Goal: Browse casually

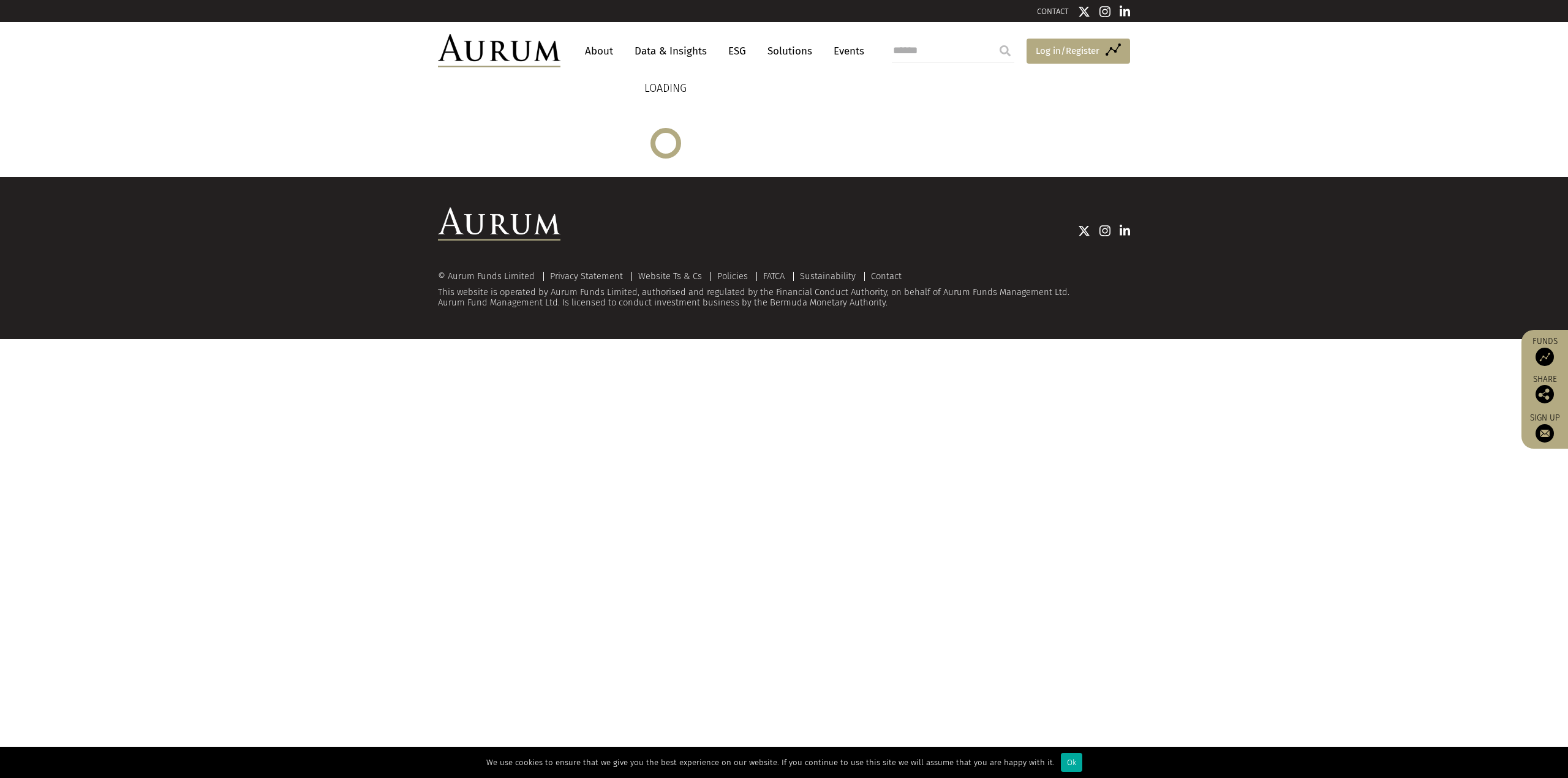
click at [1069, 55] on span "Log in/Register" at bounding box center [1067, 51] width 63 height 15
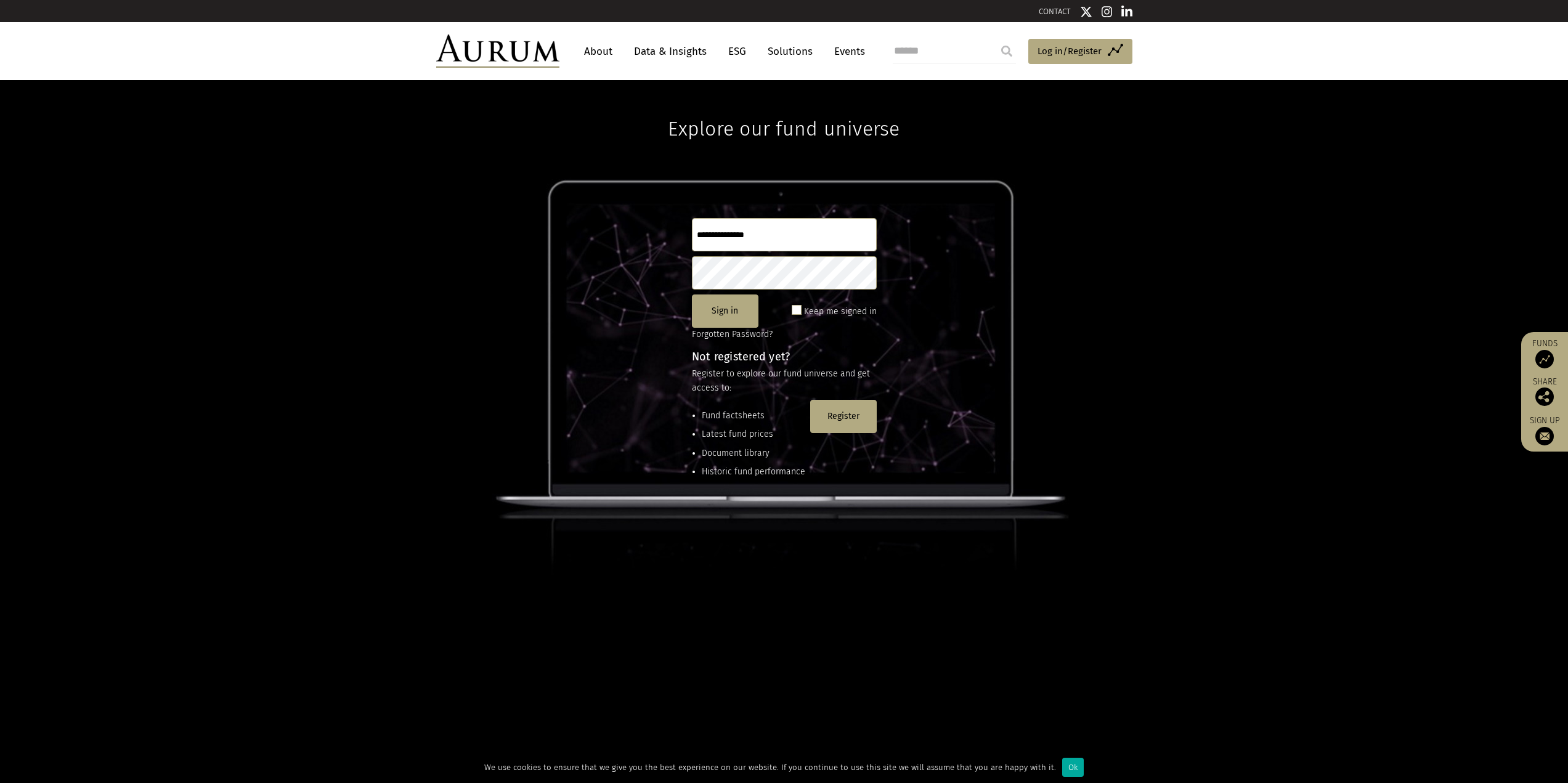
type input "**********"
click at [595, 47] on link "About" at bounding box center [599, 51] width 41 height 23
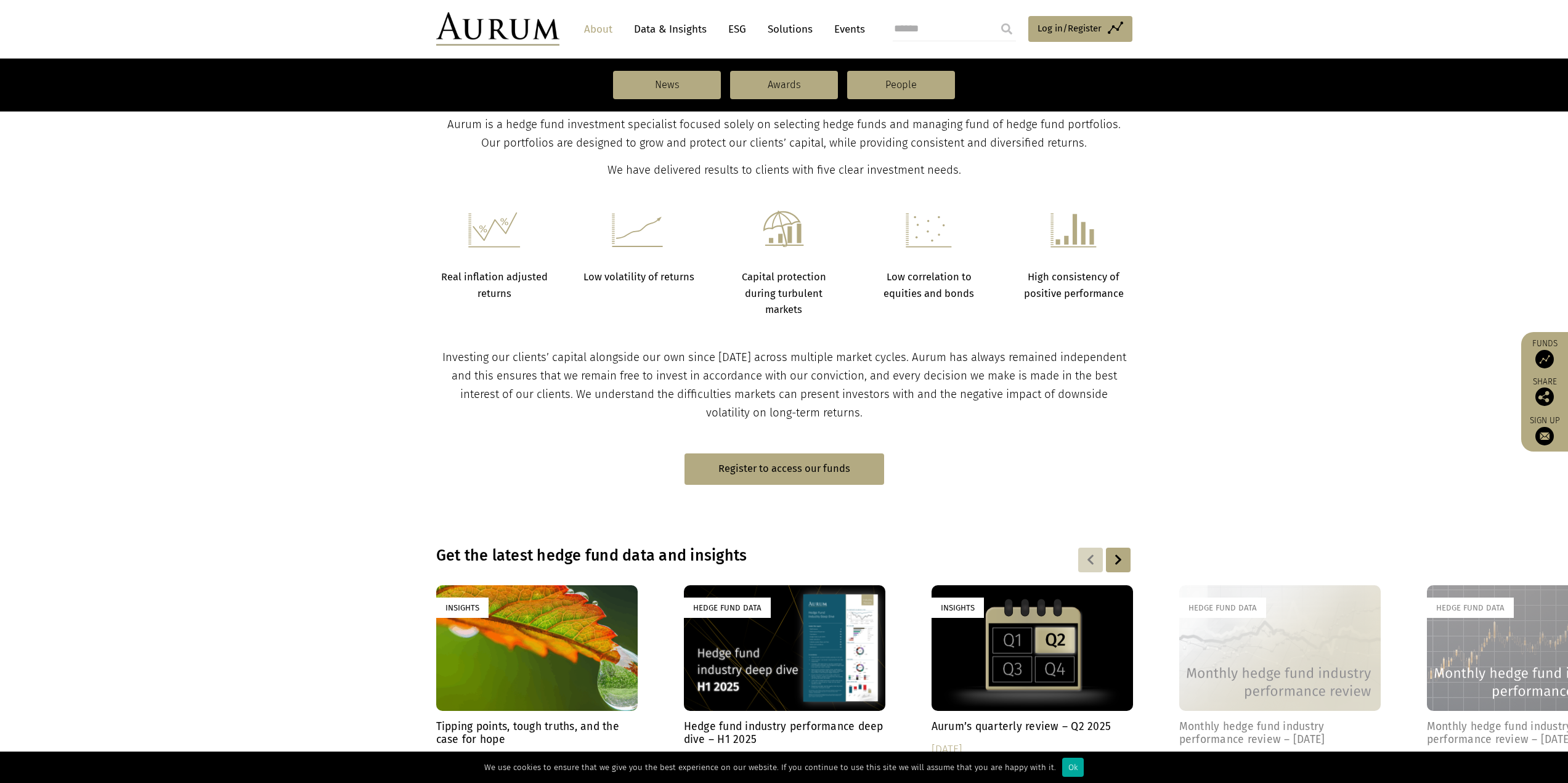
scroll to position [617, 0]
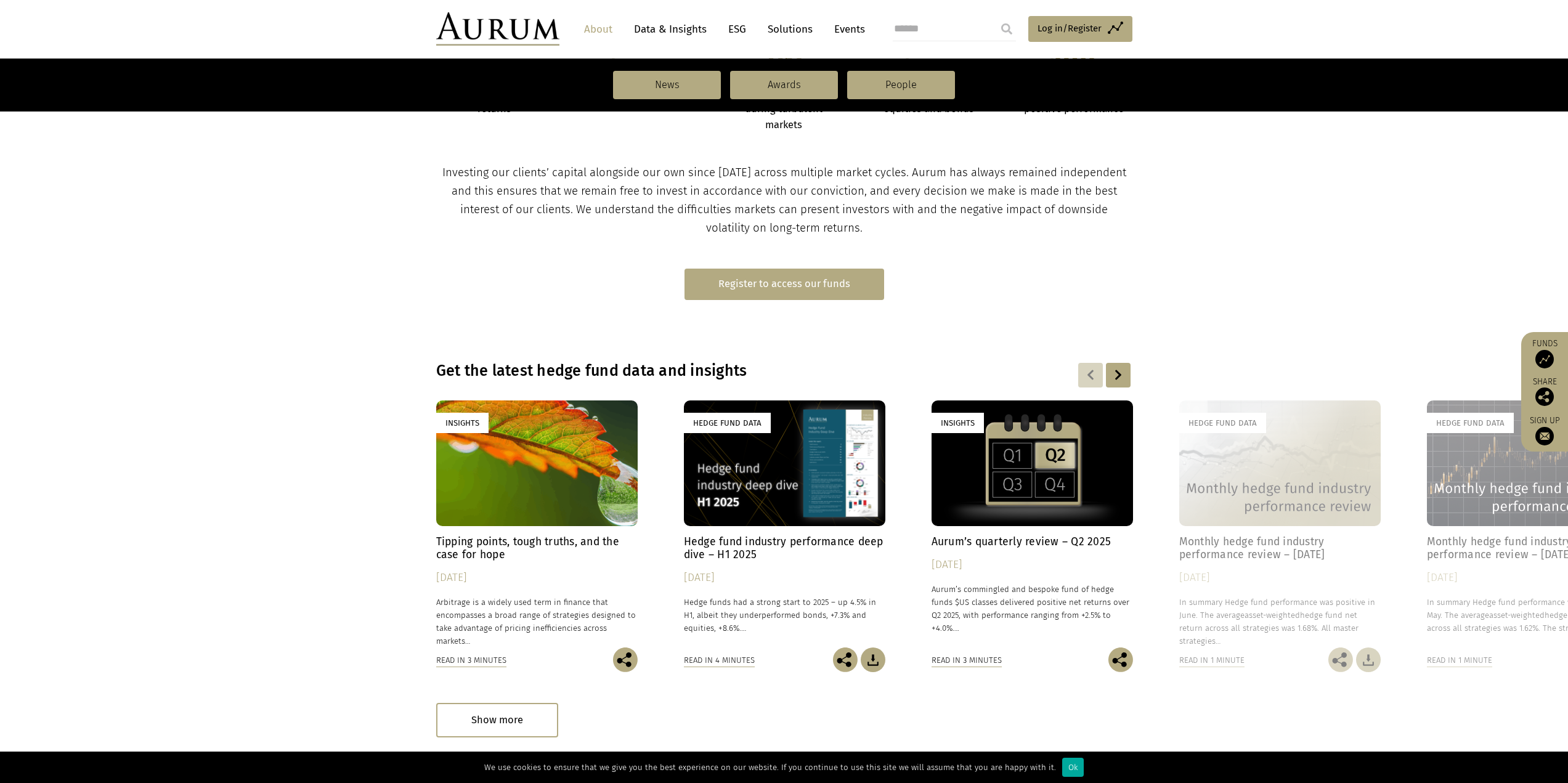
click at [789, 285] on link "Register to access our funds" at bounding box center [785, 285] width 200 height 31
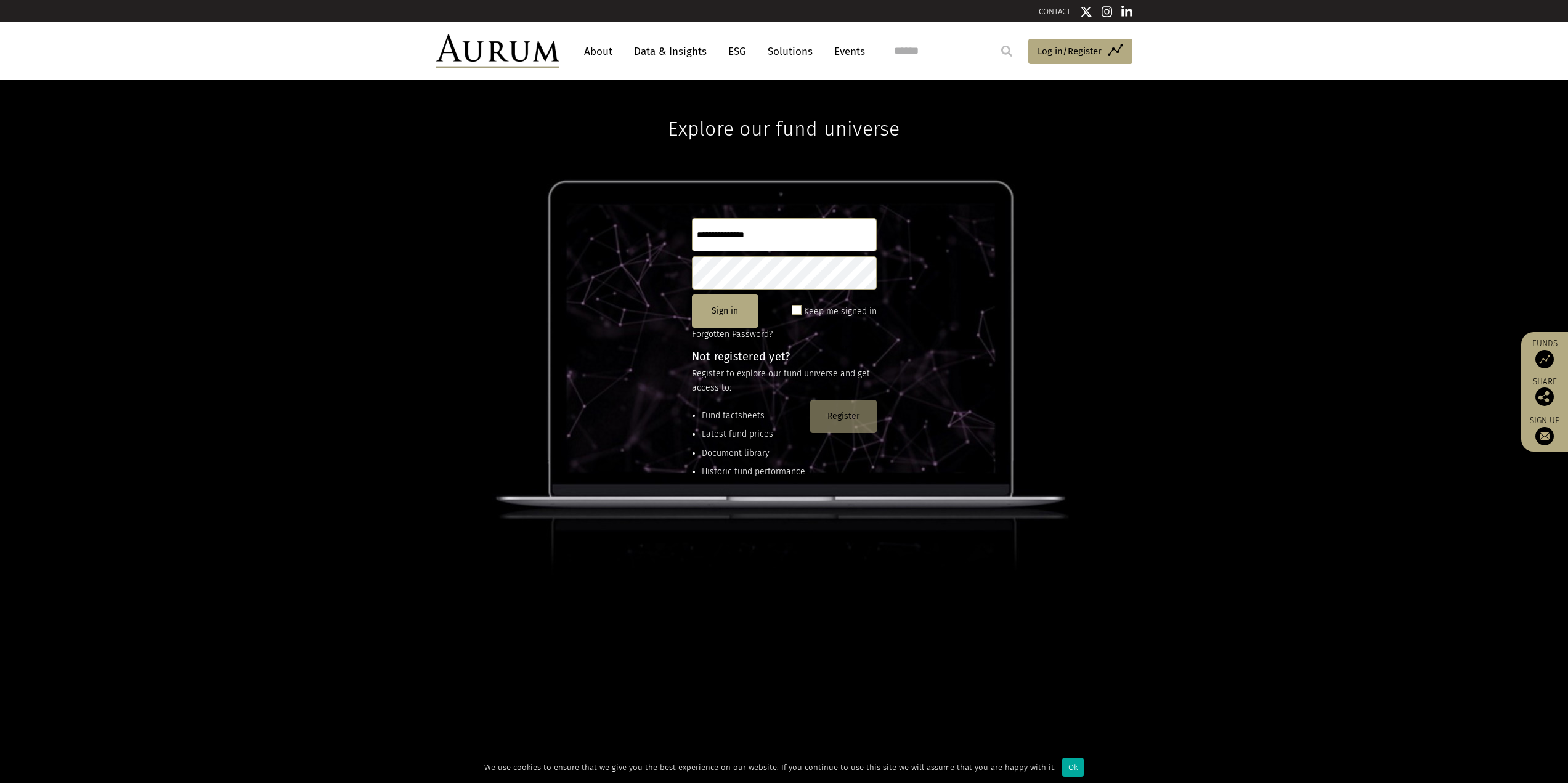
type input "**********"
click at [850, 415] on button "Register" at bounding box center [844, 417] width 67 height 33
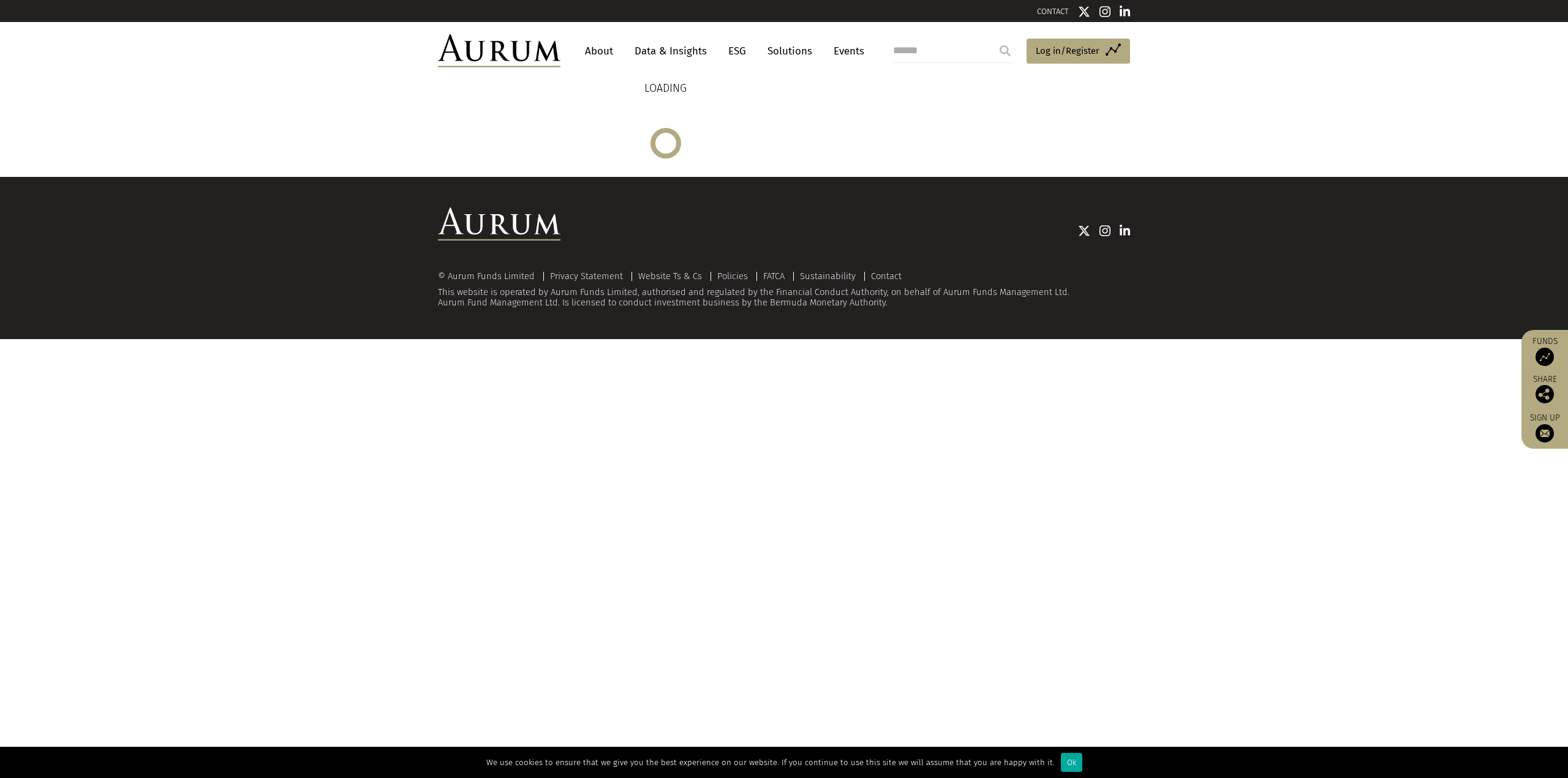
click at [505, 52] on img at bounding box center [499, 51] width 123 height 33
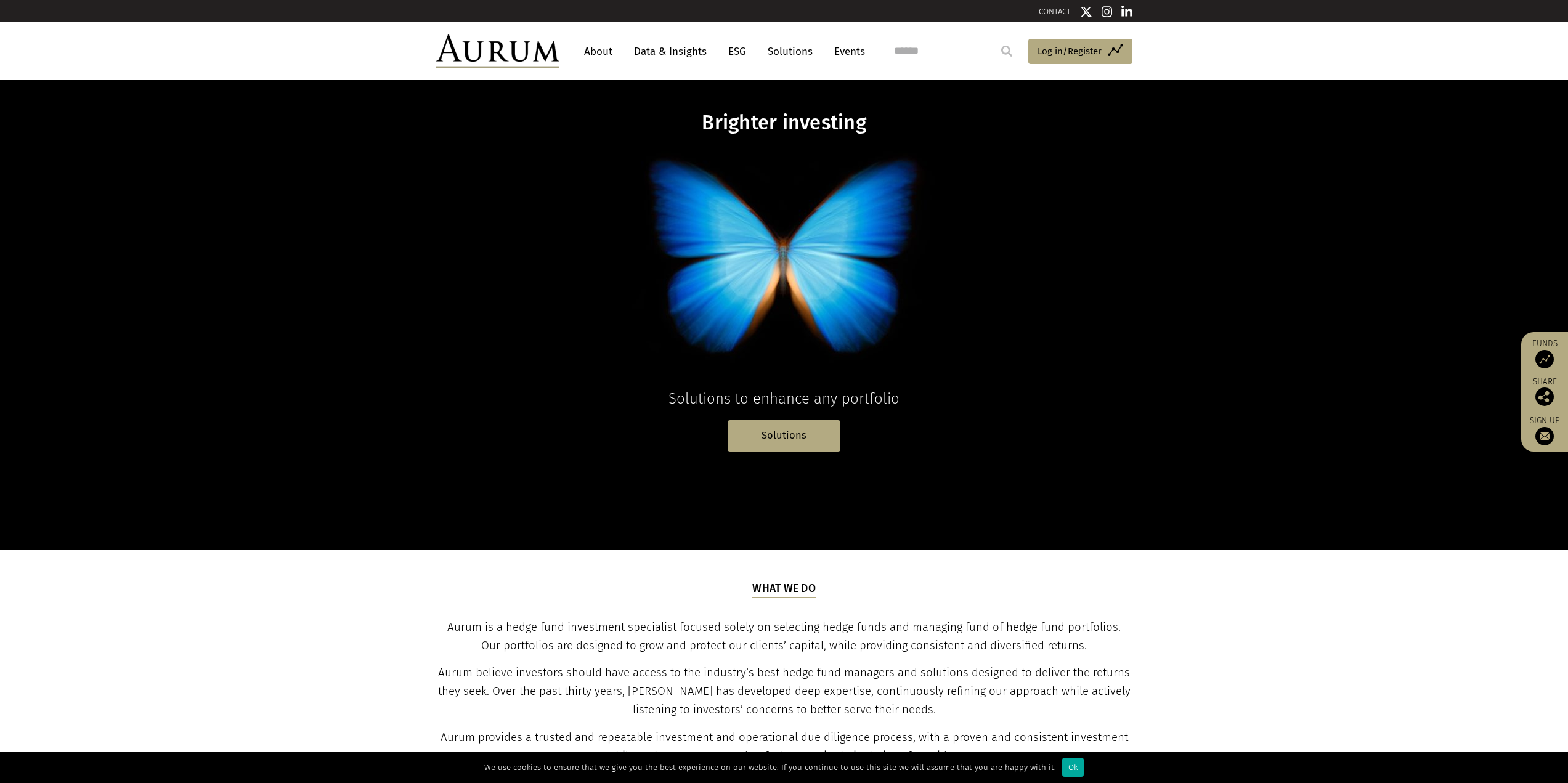
click at [664, 50] on link "Data & Insights" at bounding box center [670, 51] width 85 height 23
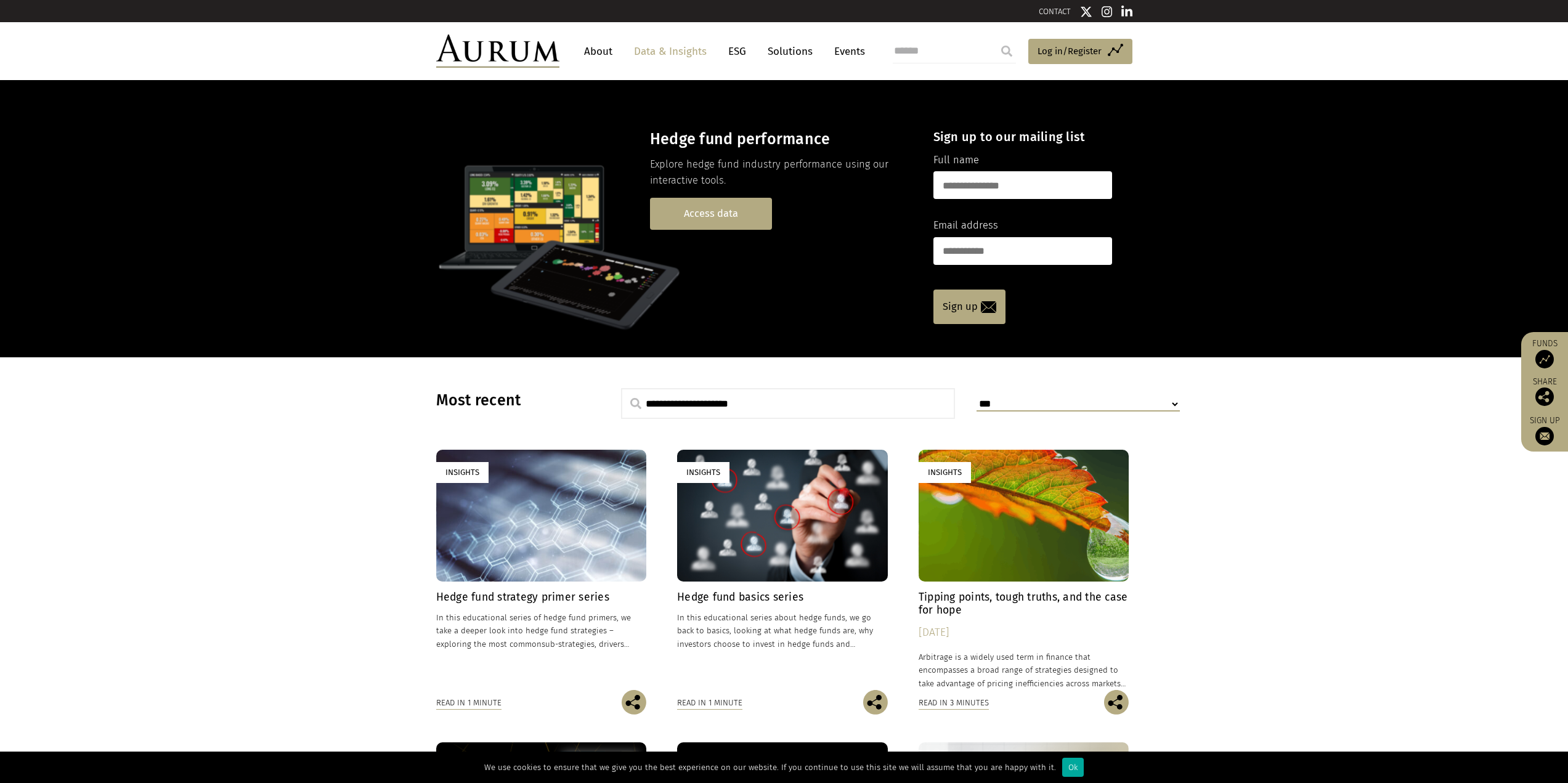
click at [730, 217] on link "Access data" at bounding box center [711, 213] width 122 height 31
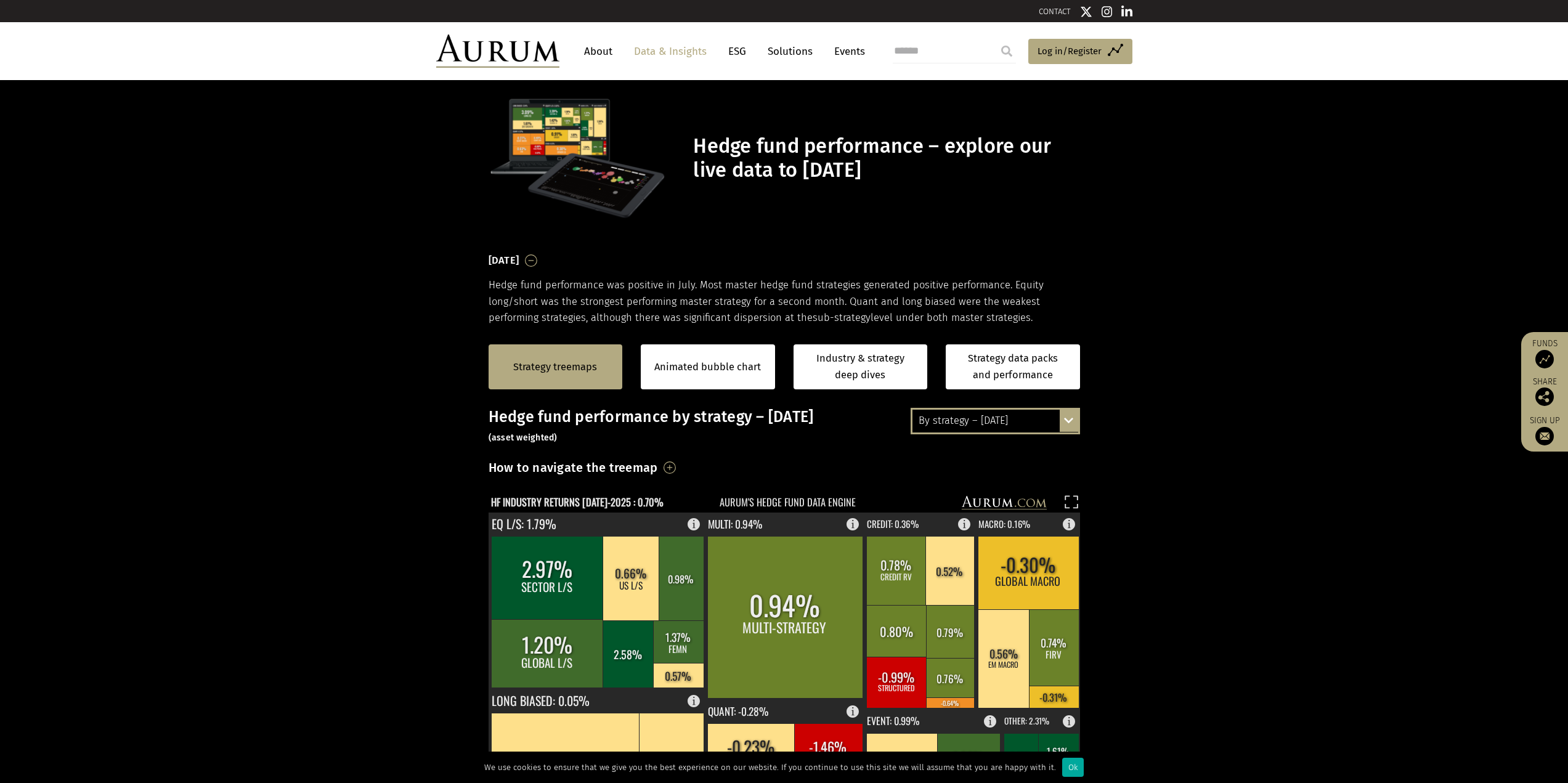
click at [782, 51] on link "Solutions" at bounding box center [790, 51] width 58 height 23
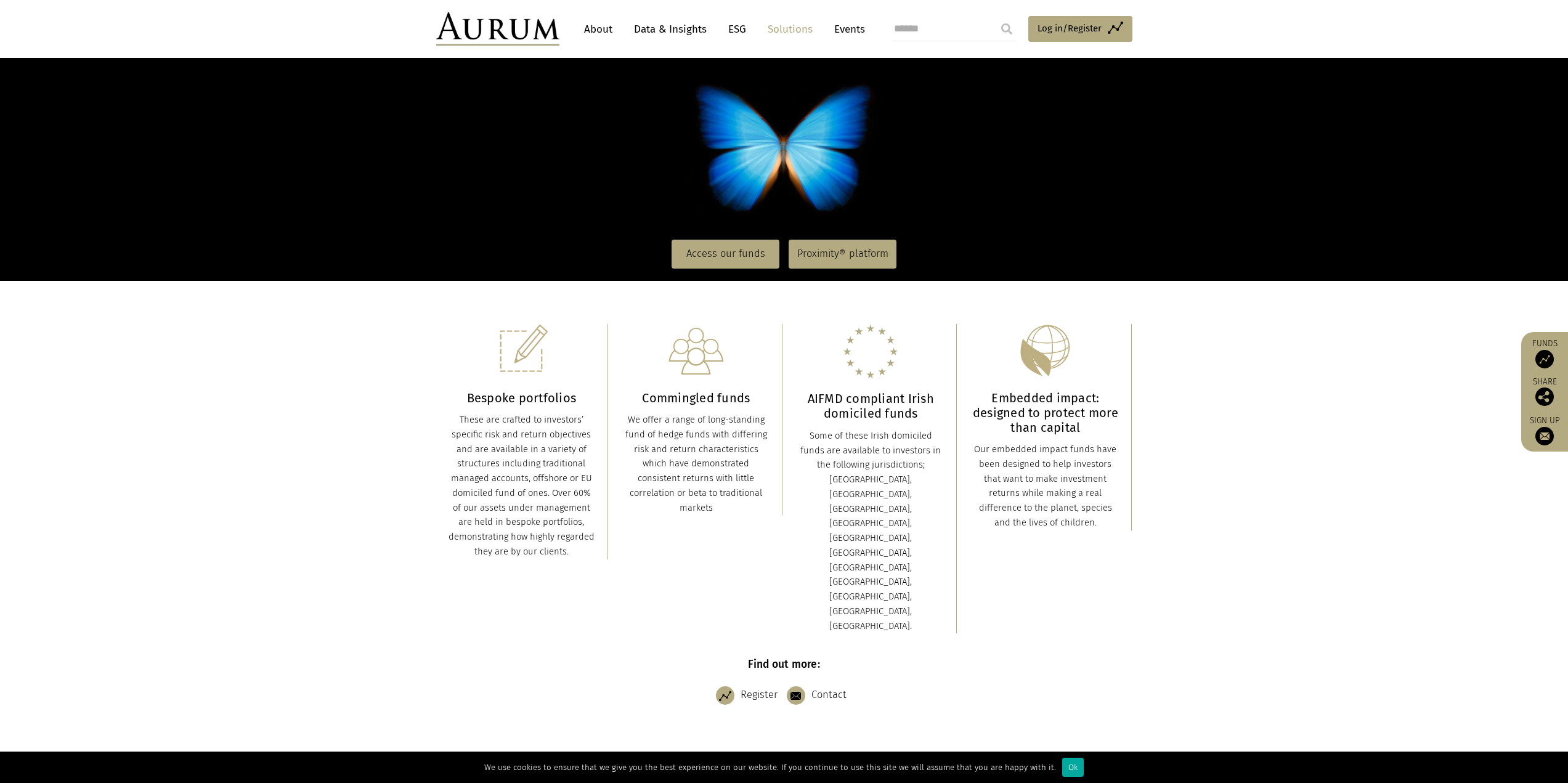
scroll to position [123, 0]
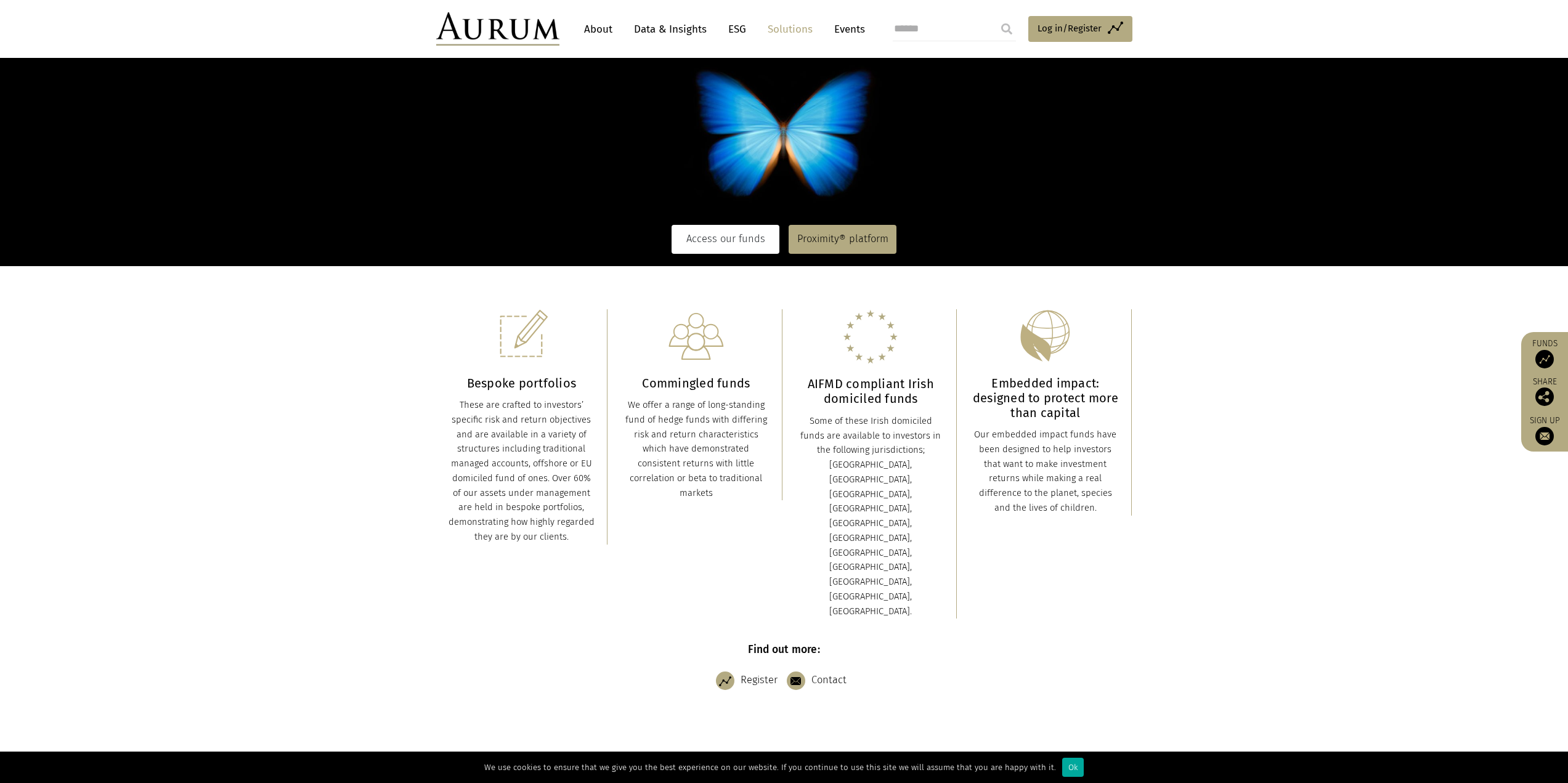
click at [731, 235] on link "Access our funds" at bounding box center [725, 239] width 108 height 28
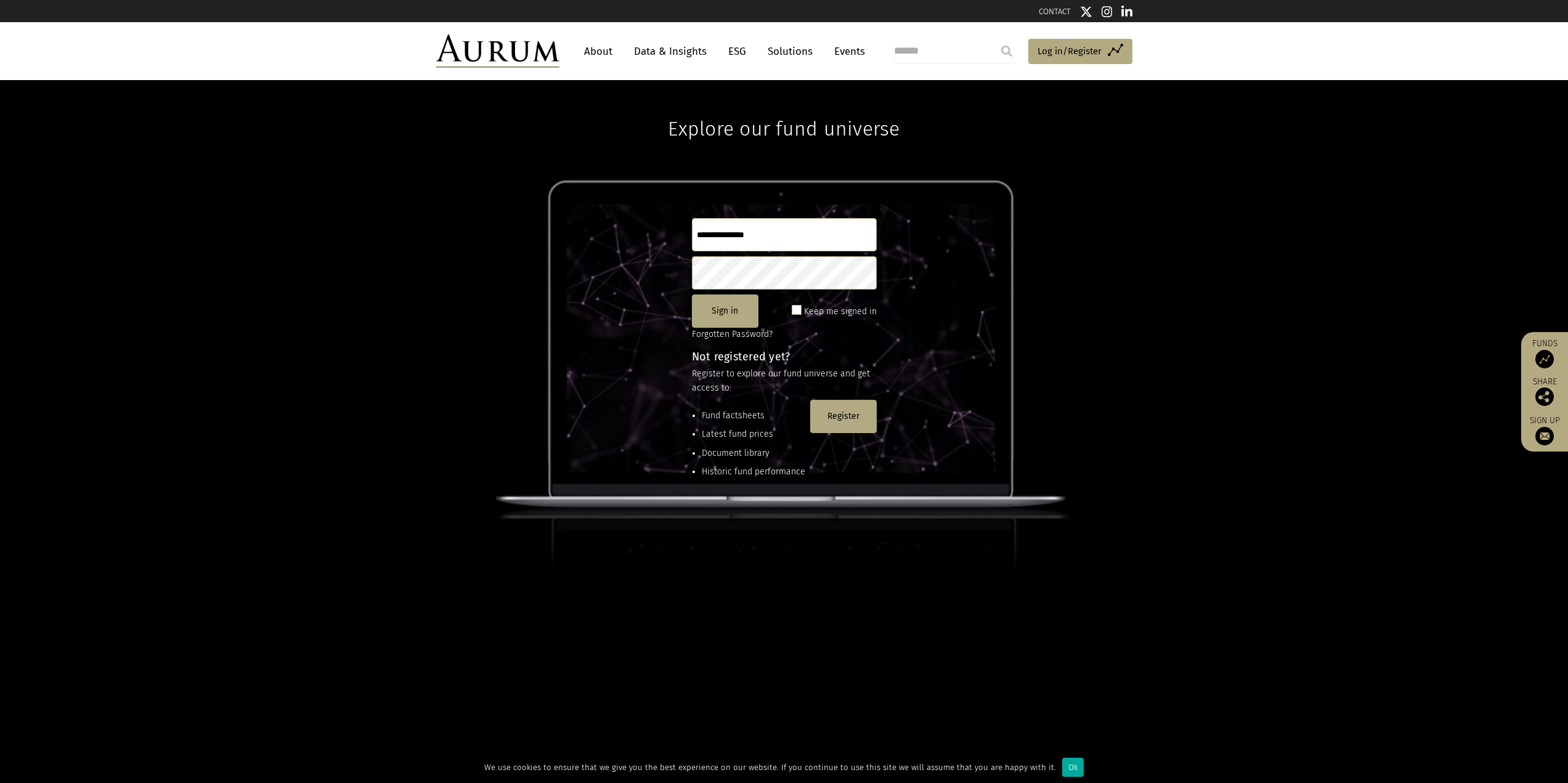
type input "**********"
click at [780, 56] on link "Solutions" at bounding box center [790, 51] width 58 height 23
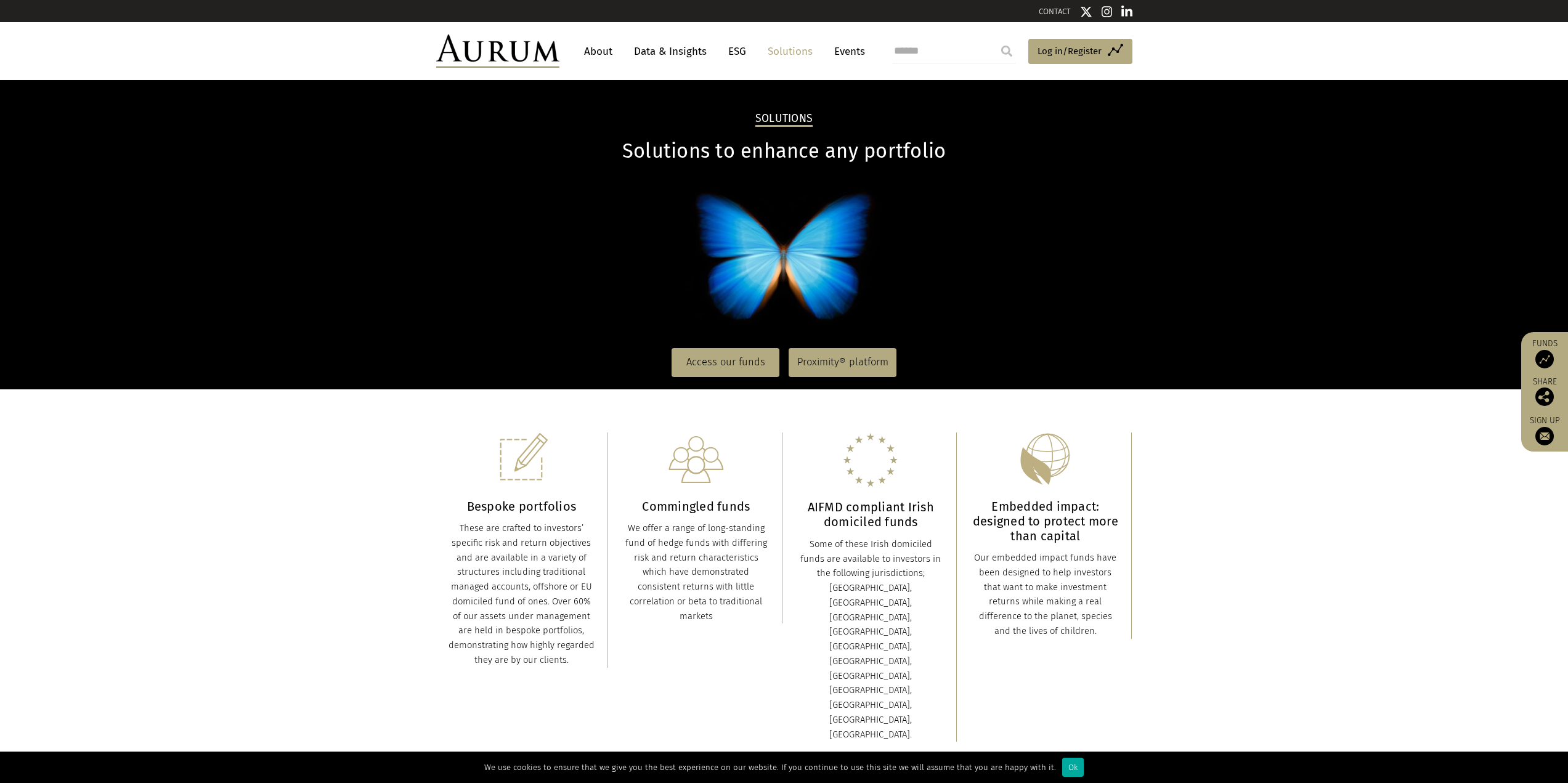
click at [841, 52] on link "Events" at bounding box center [847, 51] width 37 height 23
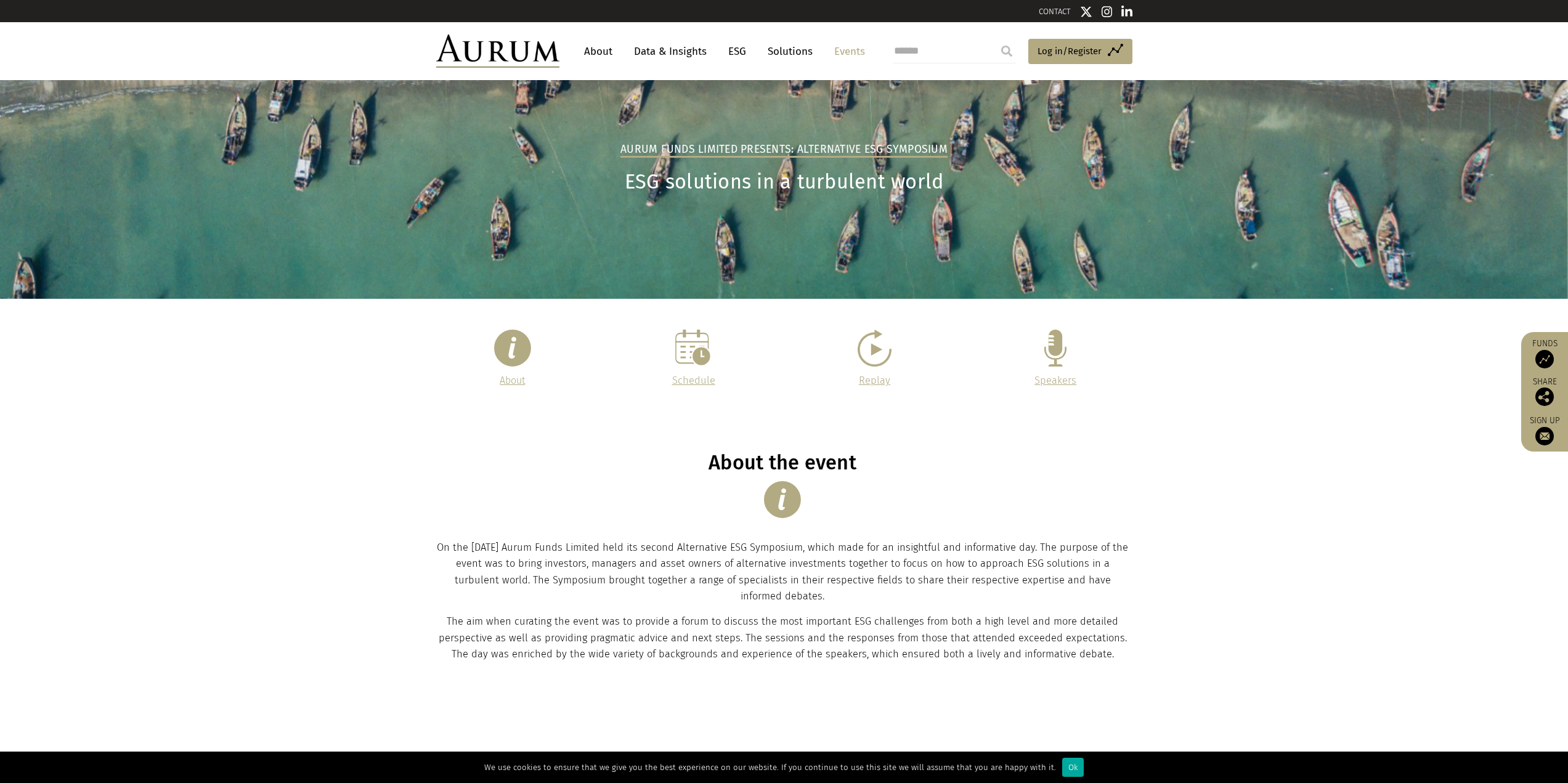
click at [597, 49] on link "About" at bounding box center [599, 51] width 41 height 23
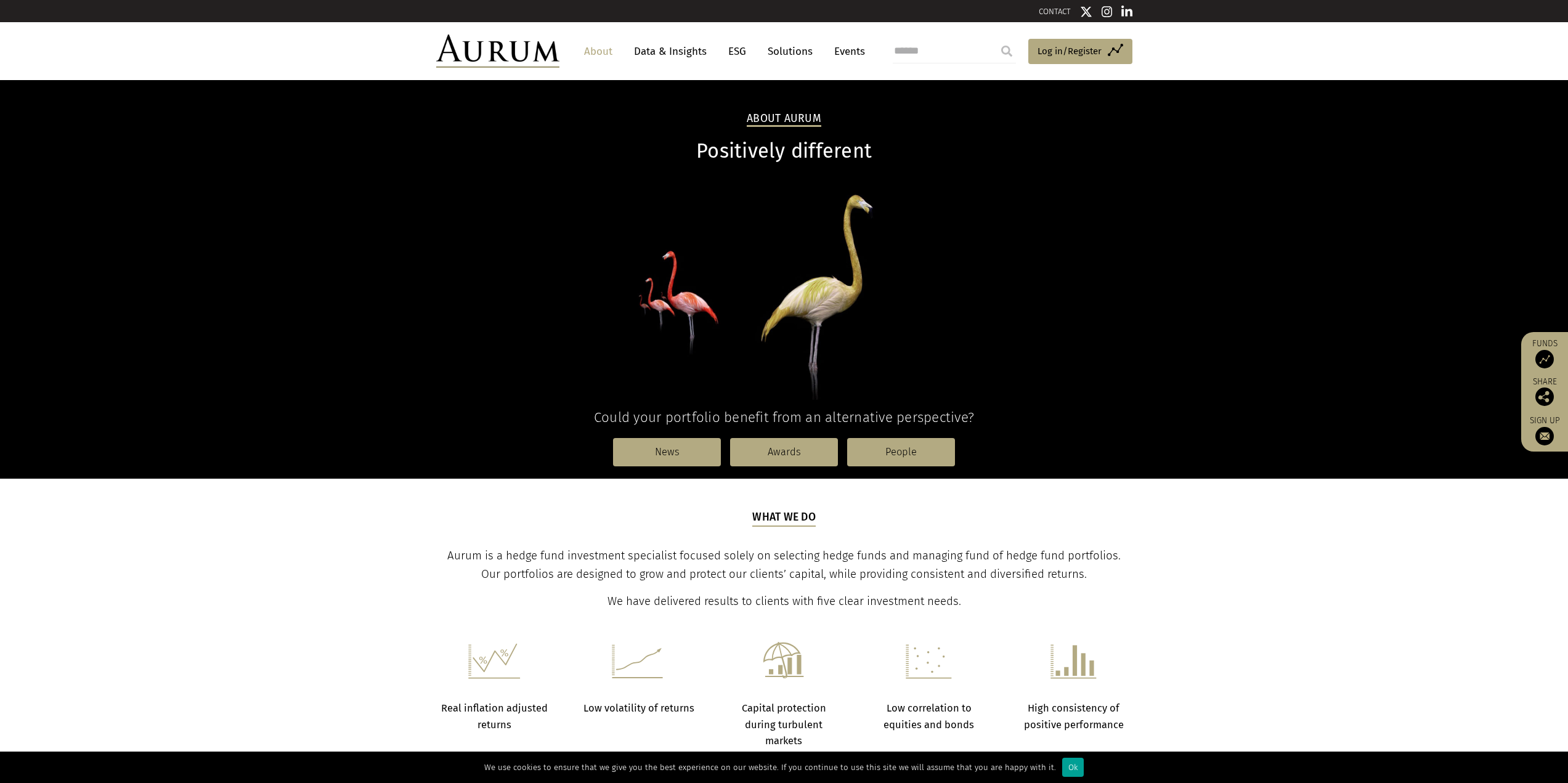
click at [1063, 768] on div "Ok" at bounding box center [1074, 767] width 22 height 20
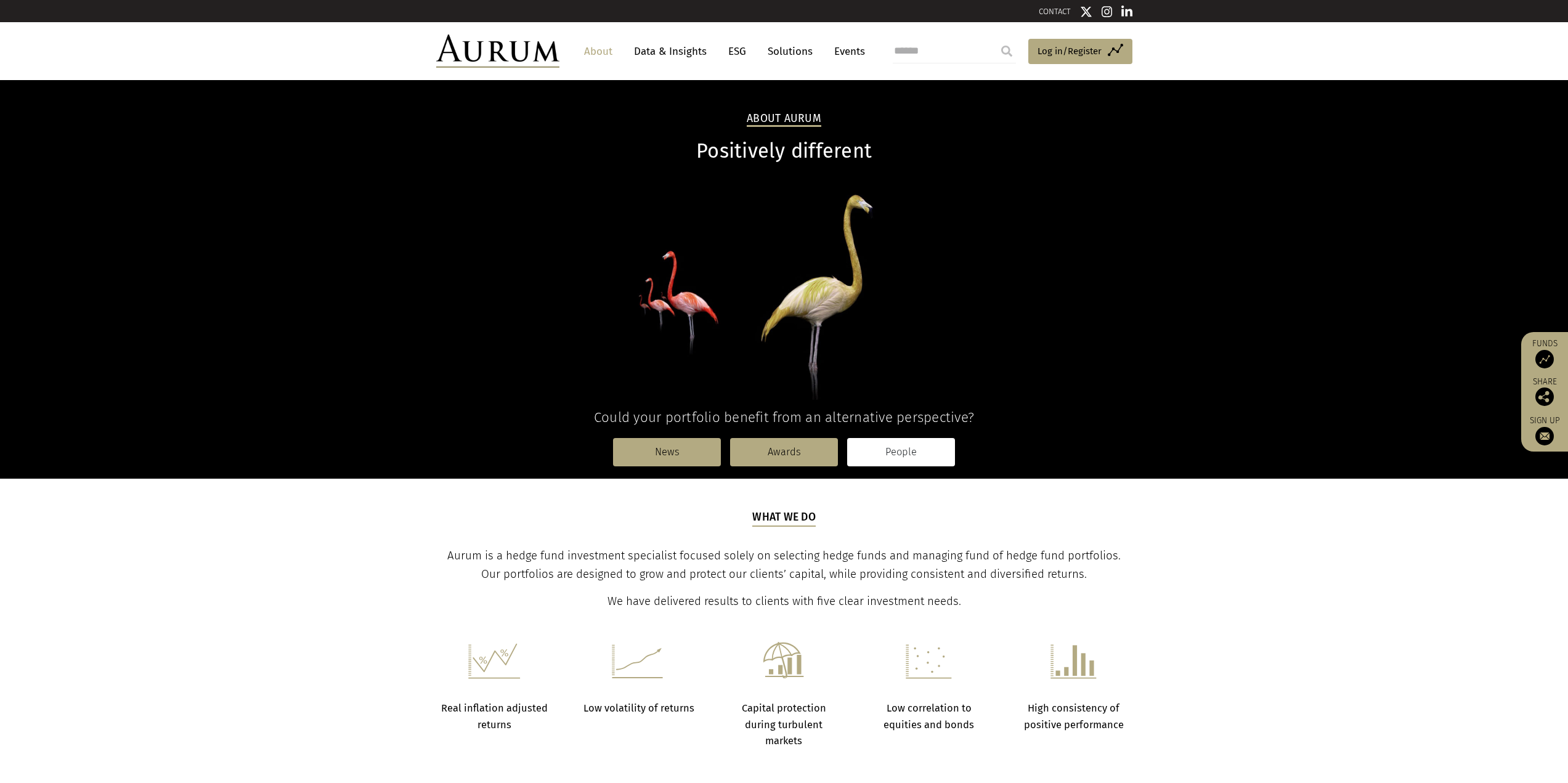
click at [903, 440] on link "People" at bounding box center [901, 452] width 108 height 28
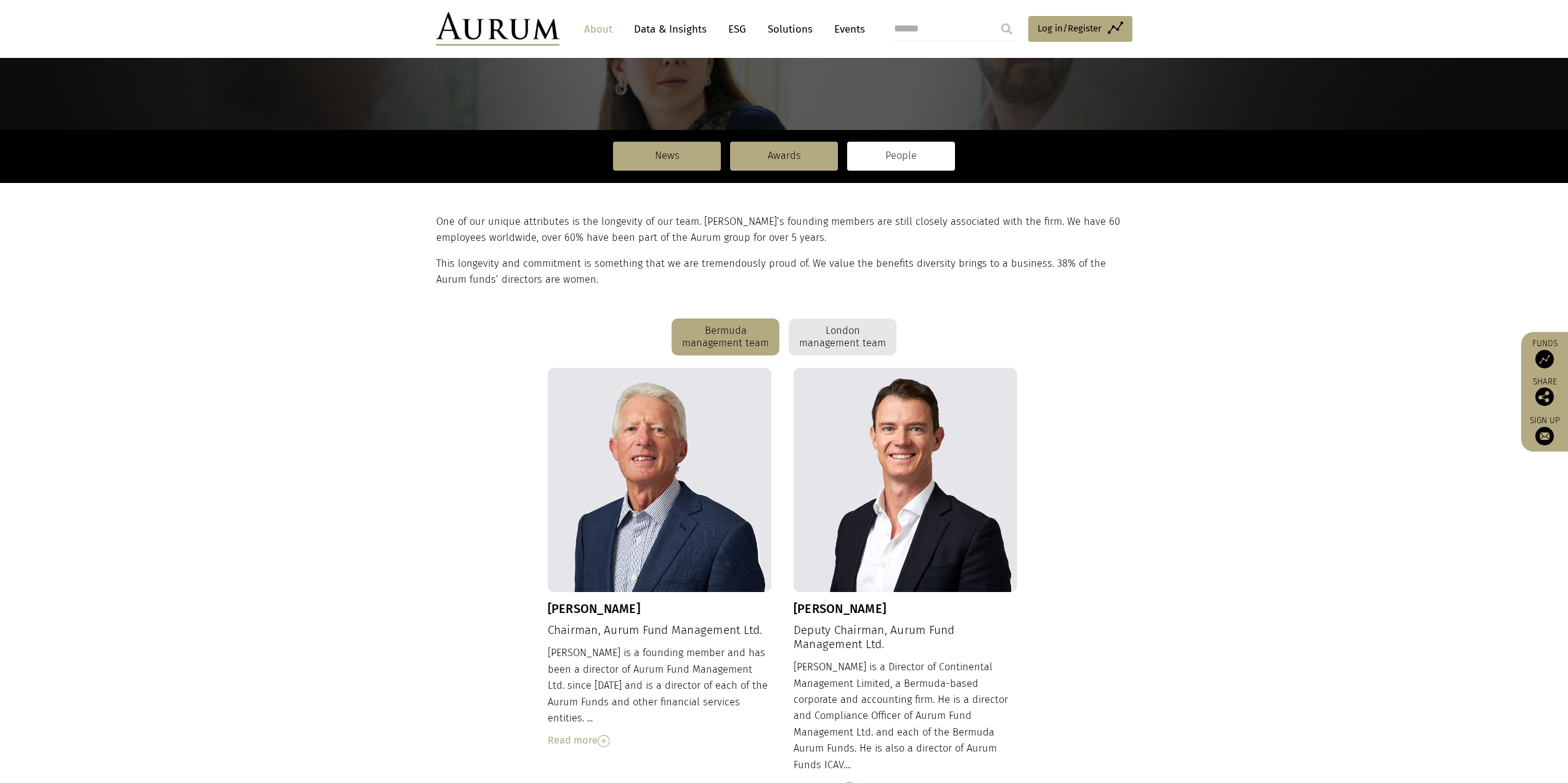
scroll to position [130, 0]
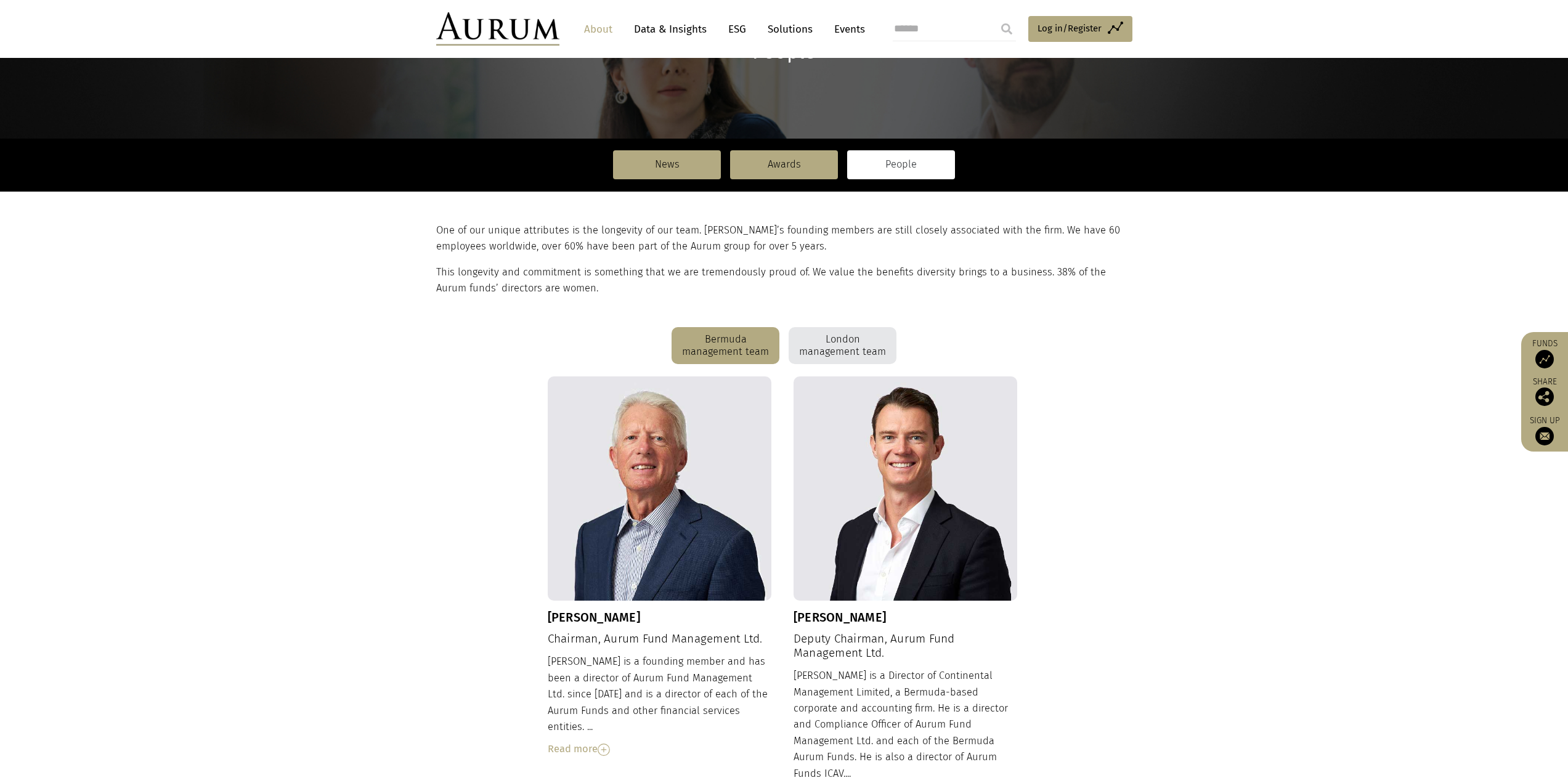
click at [824, 336] on div "London management team" at bounding box center [843, 345] width 108 height 37
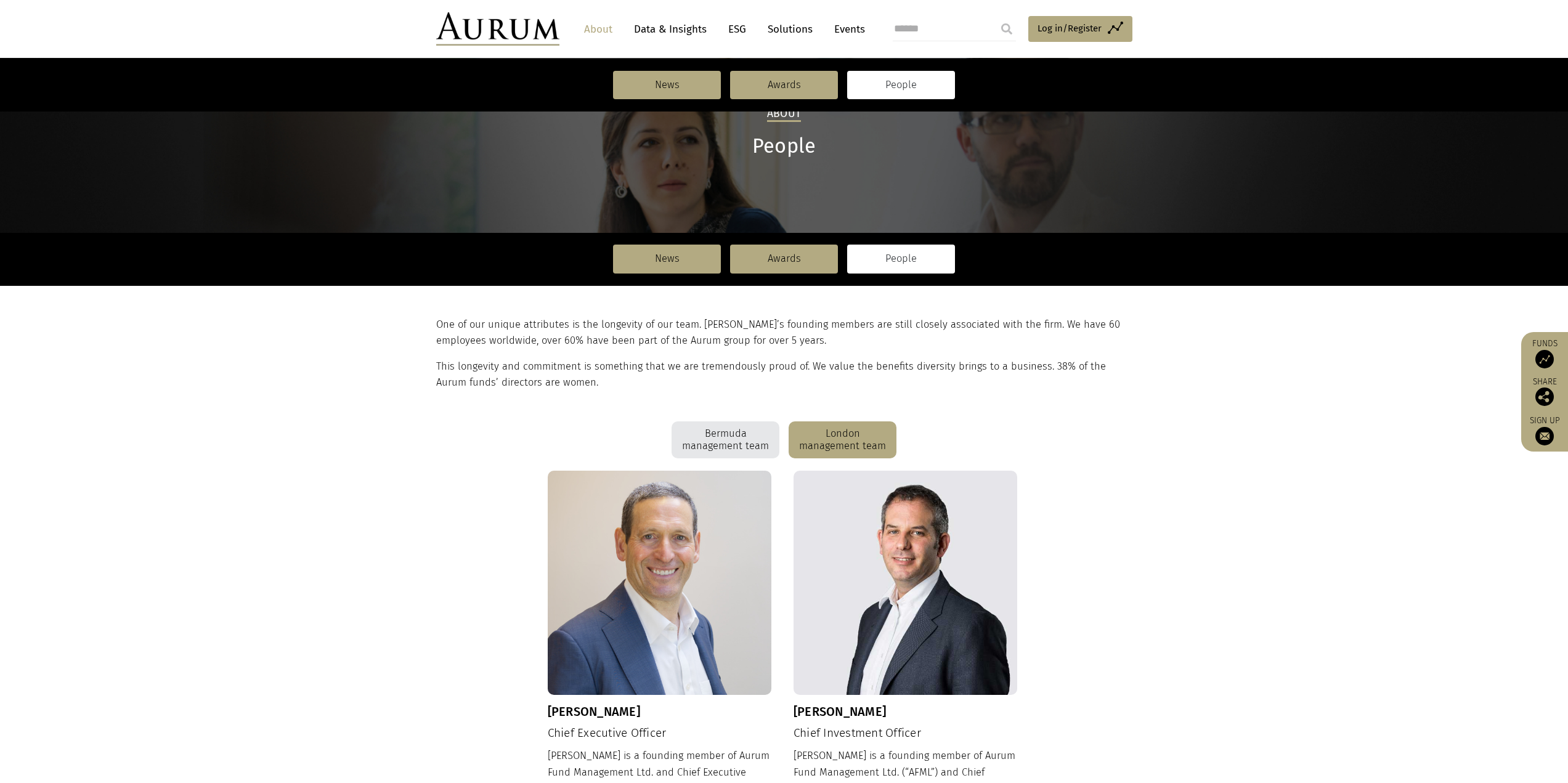
scroll to position [7, 0]
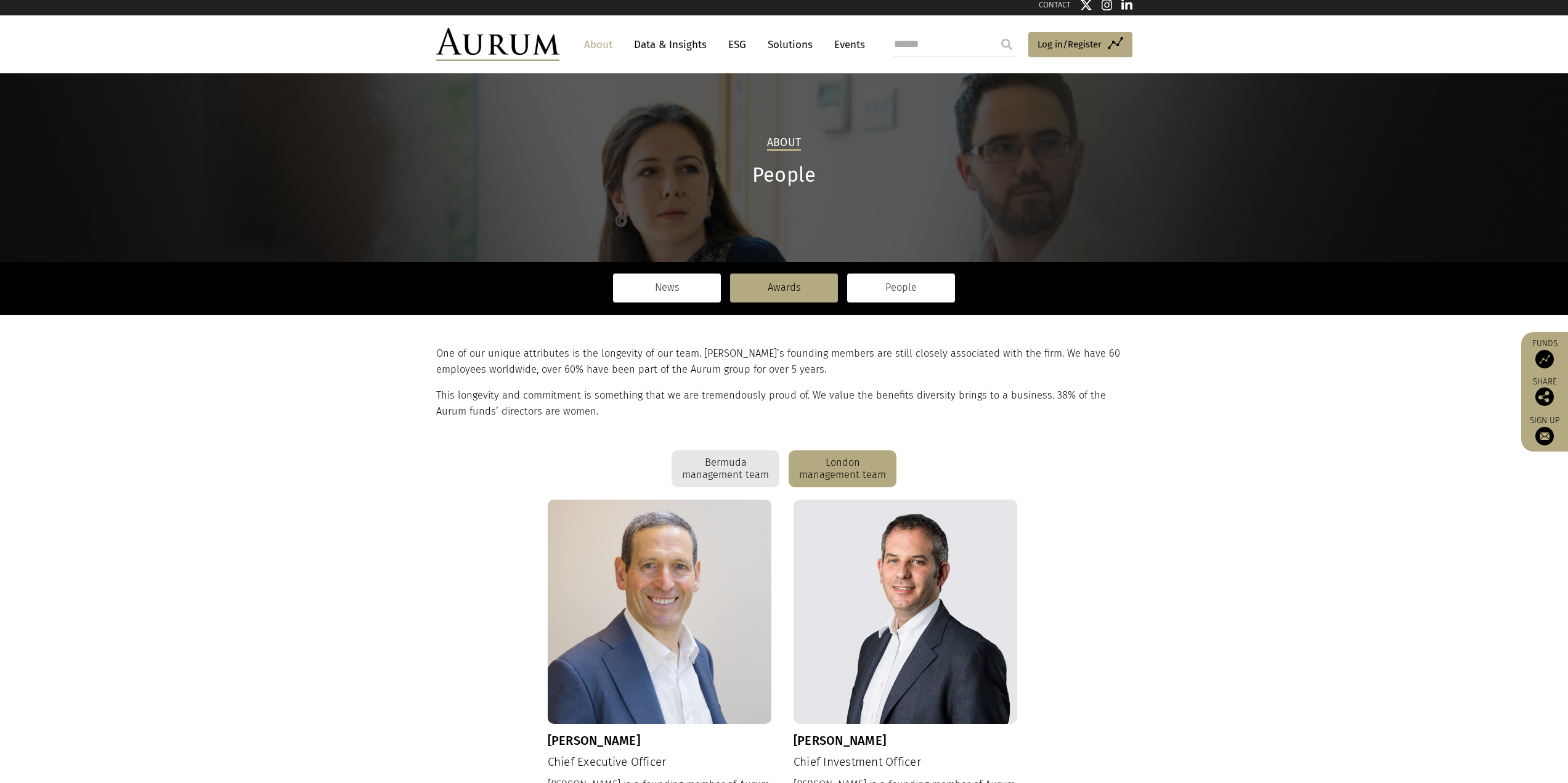
click at [686, 290] on link "News" at bounding box center [668, 288] width 108 height 28
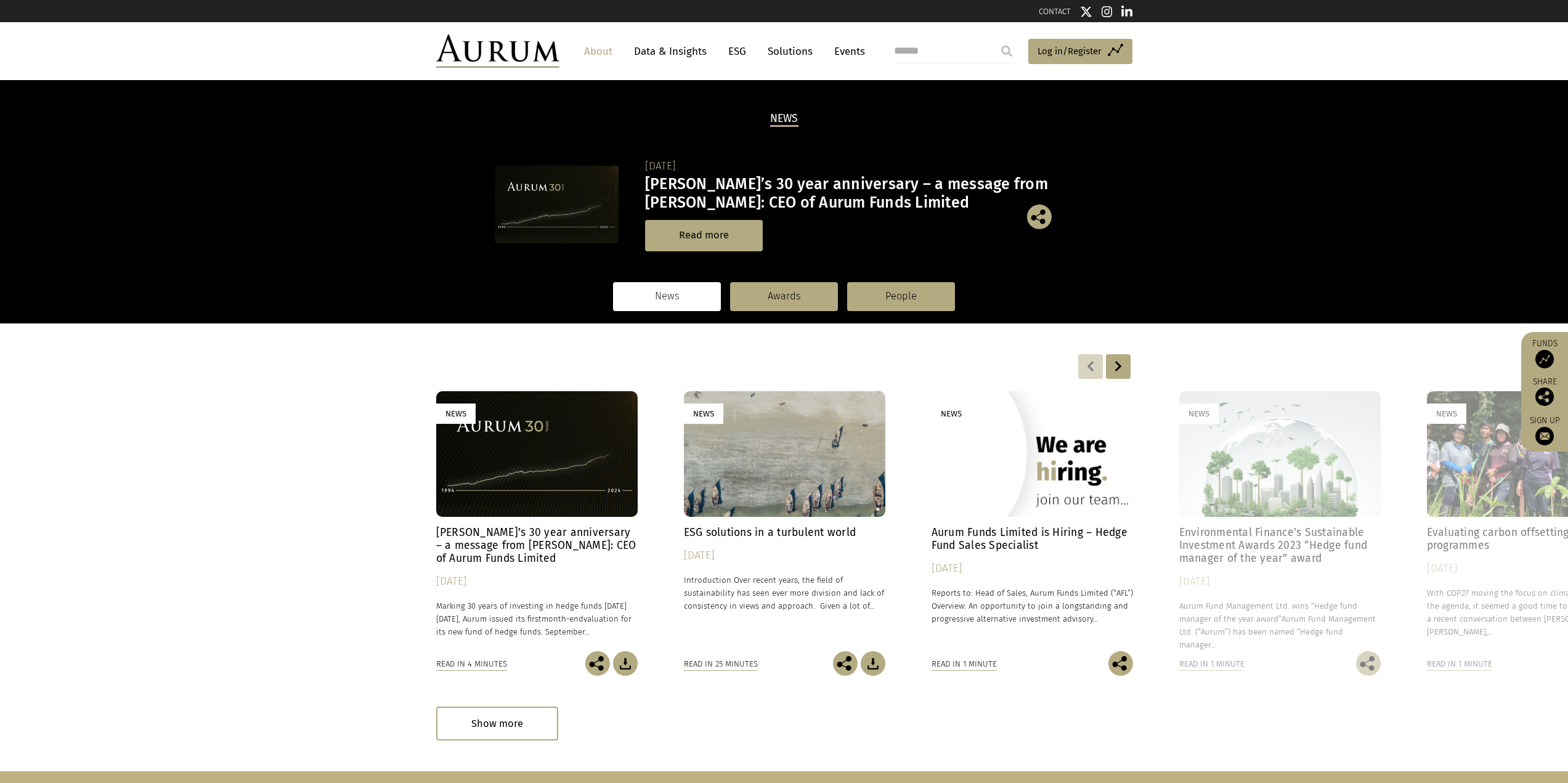
click at [596, 51] on link "About" at bounding box center [599, 51] width 41 height 23
